Goal: Transaction & Acquisition: Download file/media

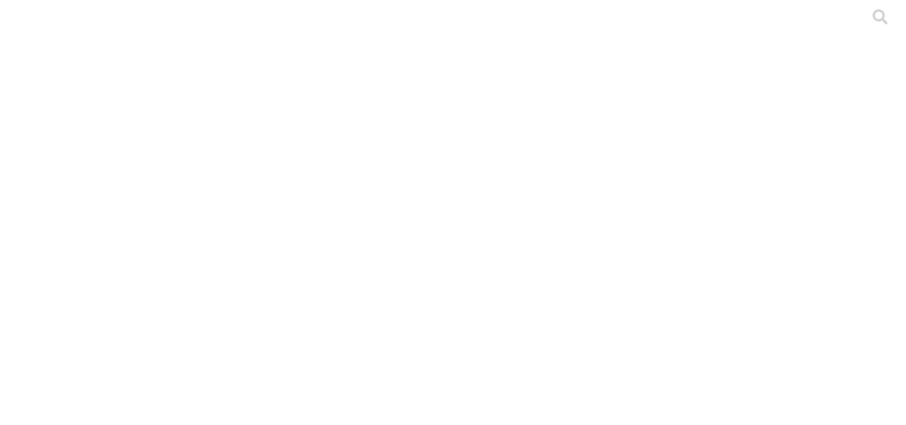
type input "l"
type input "ced"
